Goal: Information Seeking & Learning: Check status

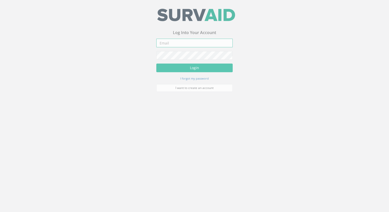
click at [182, 45] on input "email" at bounding box center [194, 44] width 76 height 9
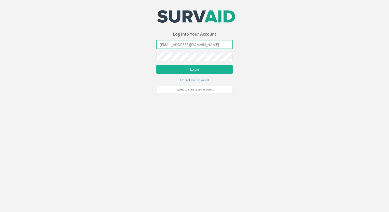
type input "[EMAIL_ADDRESS][DOMAIN_NAME]"
click at [156, 65] on button "Login" at bounding box center [194, 69] width 76 height 9
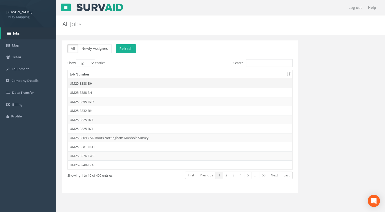
click at [88, 82] on td "UM25-3388-BH" at bounding box center [180, 83] width 225 height 9
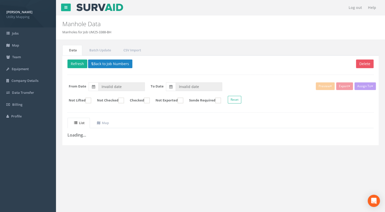
type input "[DATE]"
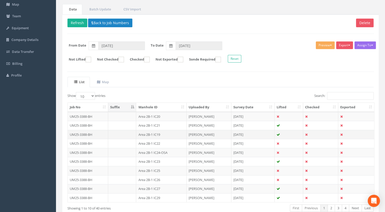
scroll to position [70, 0]
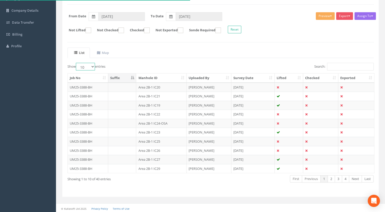
drag, startPoint x: 87, startPoint y: 67, endPoint x: 87, endPoint y: 70, distance: 3.6
click at [87, 67] on select "10 25 50 100" at bounding box center [85, 67] width 19 height 8
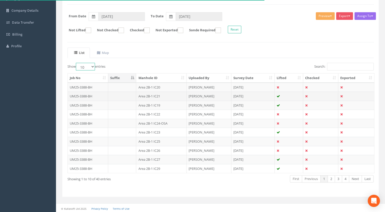
select select "100"
click at [77, 63] on select "10 25 50 100" at bounding box center [85, 67] width 19 height 8
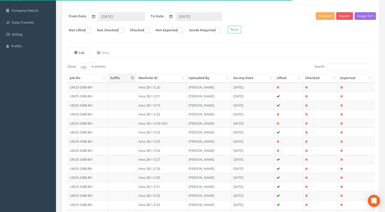
click at [157, 74] on th "Manhole ID" at bounding box center [161, 78] width 50 height 9
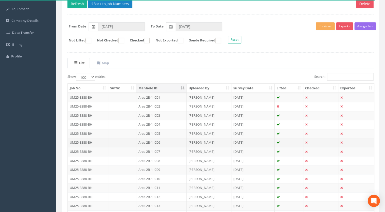
scroll to position [0, 0]
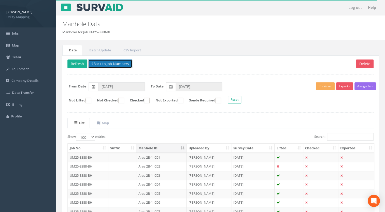
click at [101, 65] on button "Back to Job Numbers" at bounding box center [110, 64] width 44 height 9
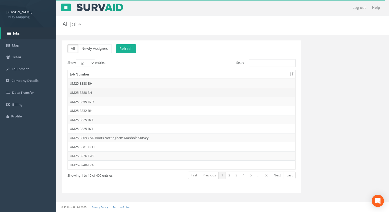
click at [85, 91] on td "UM25-3388 BH" at bounding box center [182, 92] width 228 height 9
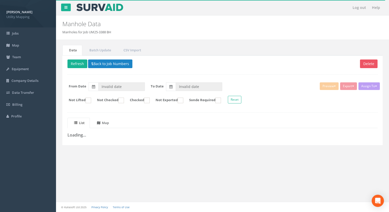
type input "[DATE]"
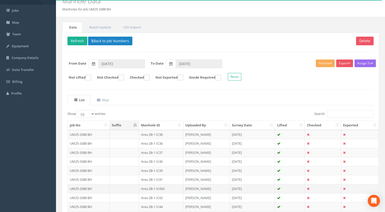
scroll to position [70, 0]
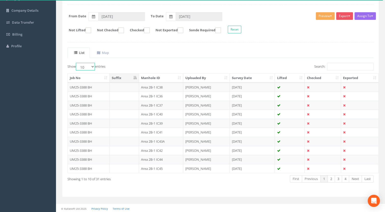
click at [84, 66] on select "10 25 50 100" at bounding box center [85, 67] width 19 height 8
select select "100"
click at [77, 63] on select "10 25 50 100" at bounding box center [85, 67] width 19 height 8
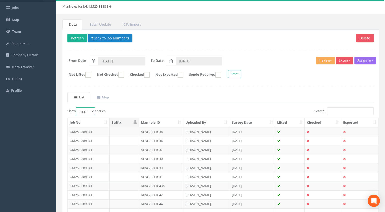
scroll to position [0, 0]
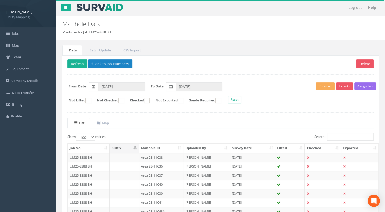
click at [153, 144] on th "Manhole ID" at bounding box center [161, 148] width 44 height 9
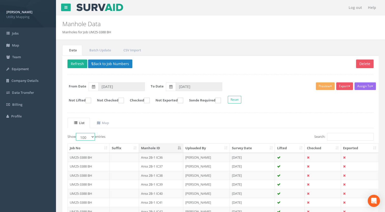
click at [92, 138] on select "10 25 50 100" at bounding box center [85, 137] width 19 height 8
click at [77, 133] on select "10 25 50 100" at bounding box center [85, 137] width 19 height 8
click at [157, 150] on th "Manhole ID" at bounding box center [161, 148] width 44 height 9
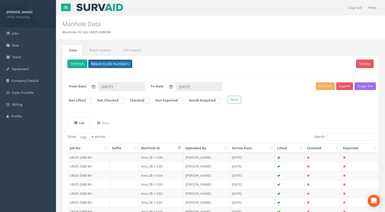
click at [110, 64] on button "Back to Job Numbers" at bounding box center [110, 64] width 44 height 9
